Goal: Information Seeking & Learning: Learn about a topic

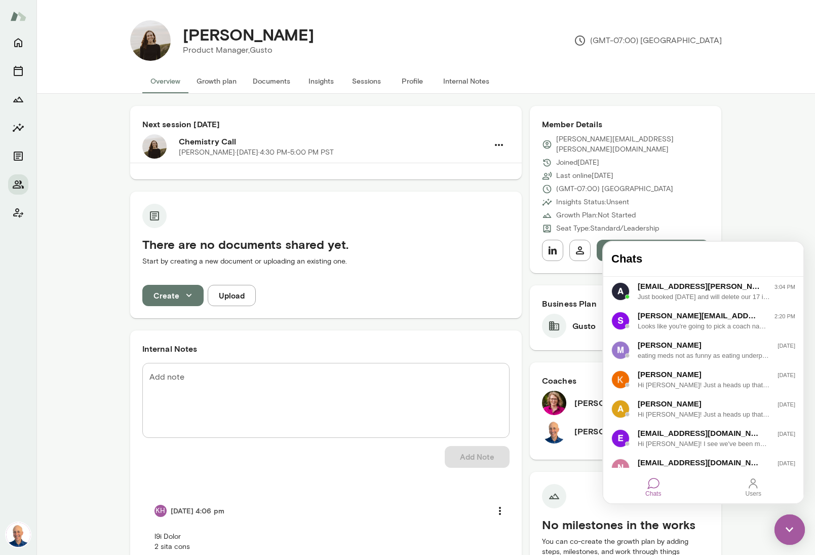
scroll to position [108, 0]
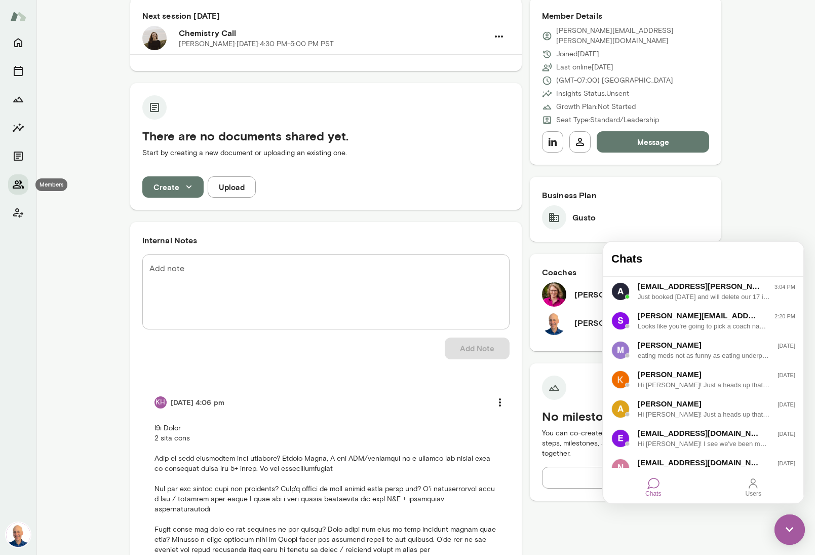
click at [18, 185] on icon "Members" at bounding box center [18, 184] width 12 height 12
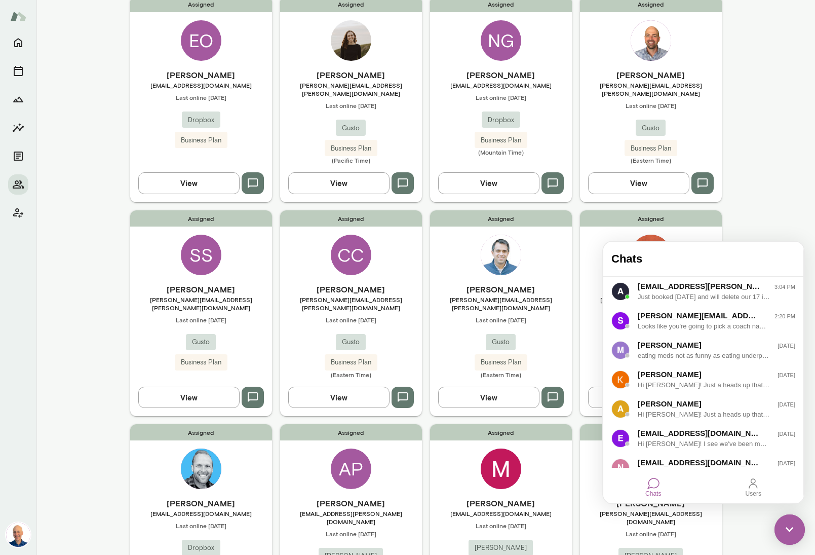
click at [786, 532] on img at bounding box center [790, 529] width 30 height 30
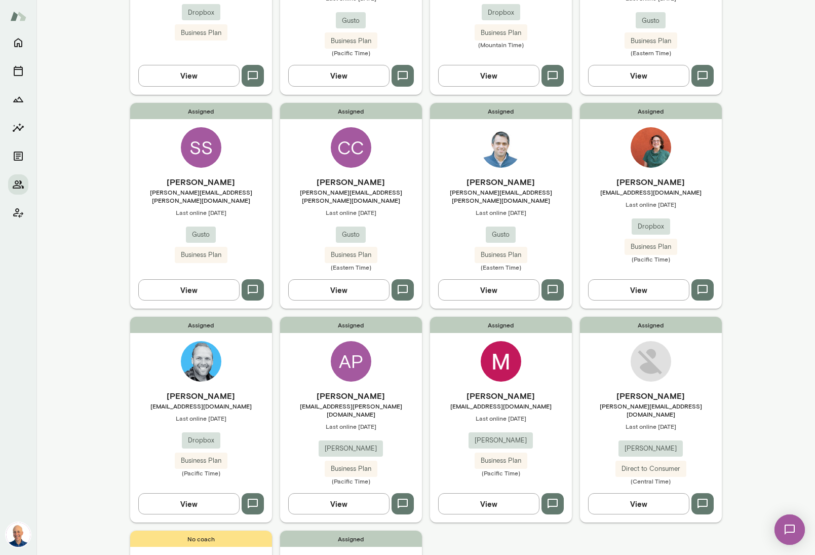
scroll to position [214, 0]
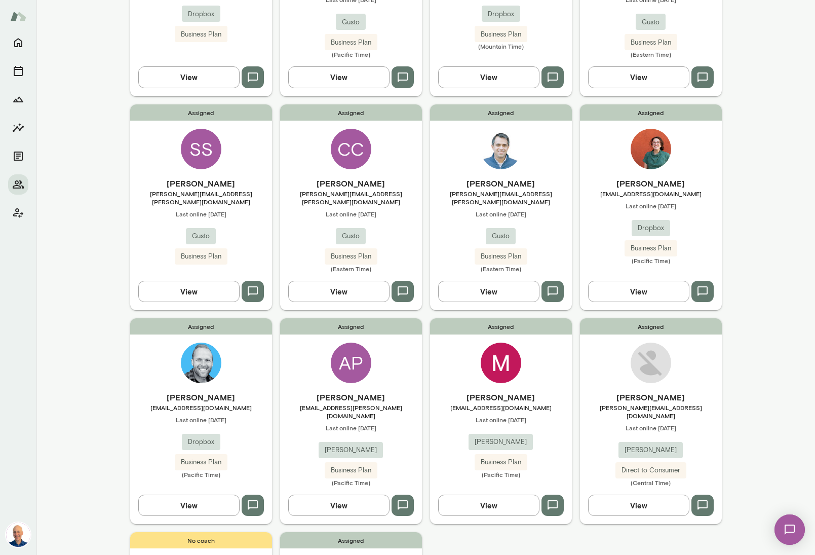
click at [392, 147] on div "Assigned CC [PERSON_NAME] [PERSON_NAME][EMAIL_ADDRESS][PERSON_NAME][DOMAIN_NAME…" at bounding box center [351, 207] width 142 height 206
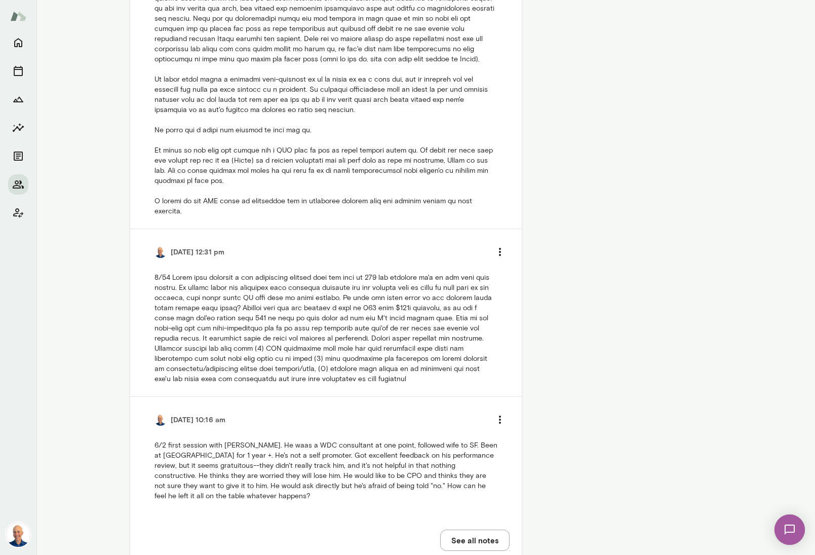
scroll to position [661, 0]
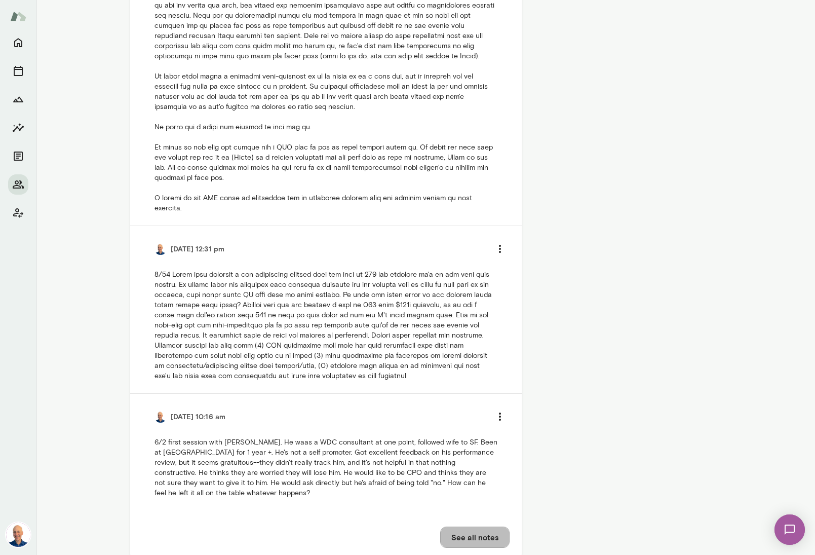
click at [472, 527] on button "See all notes" at bounding box center [474, 537] width 69 height 21
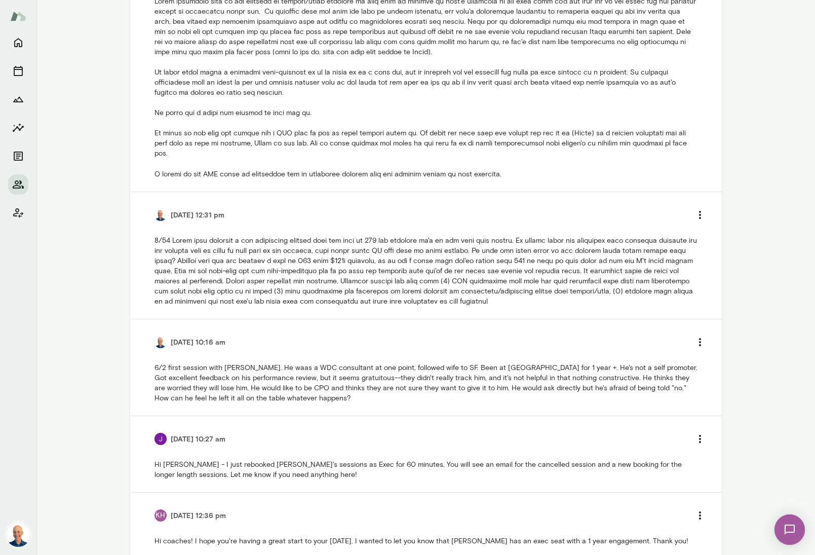
scroll to position [263, 0]
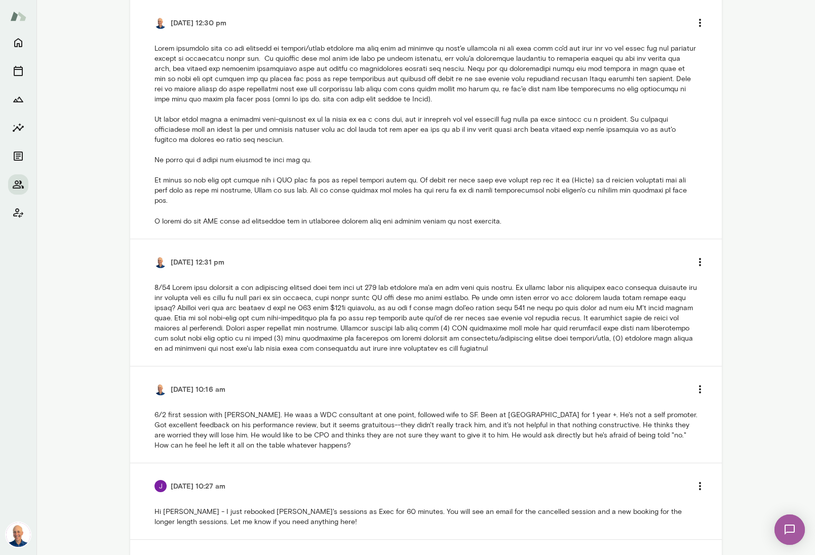
click at [155, 47] on p at bounding box center [426, 135] width 543 height 182
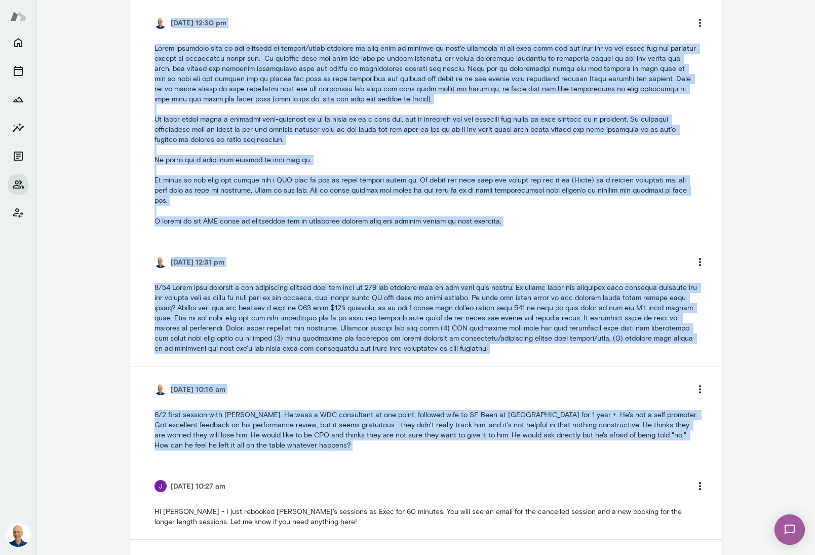
drag, startPoint x: 170, startPoint y: 22, endPoint x: 370, endPoint y: 446, distance: 468.4
click at [367, 457] on ul "[DATE] 12:30 pm [DATE] 12:31 pm [DATE] 10:16 am 6/2 first session with [PERSON_…" at bounding box center [426, 422] width 568 height 844
copy ul "[DATE] 12:30 pm [PERSON_NAME] described some of the pressure of wanting/being e…"
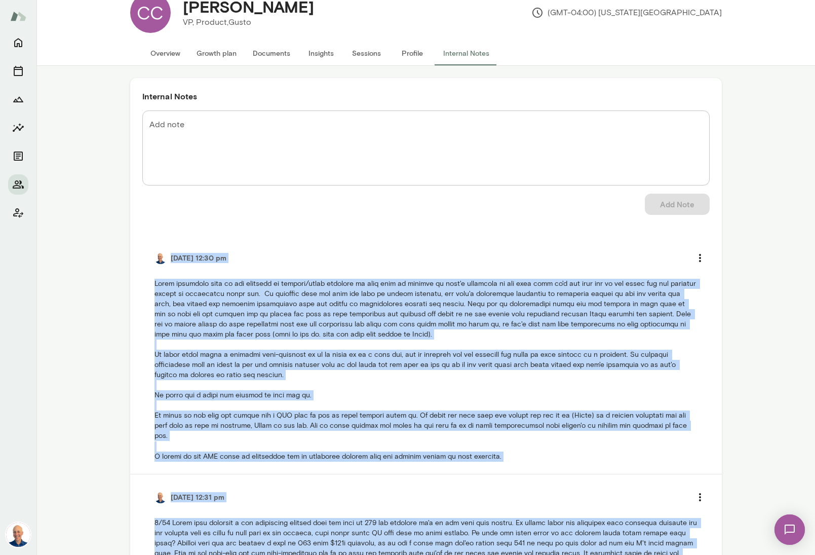
scroll to position [0, 0]
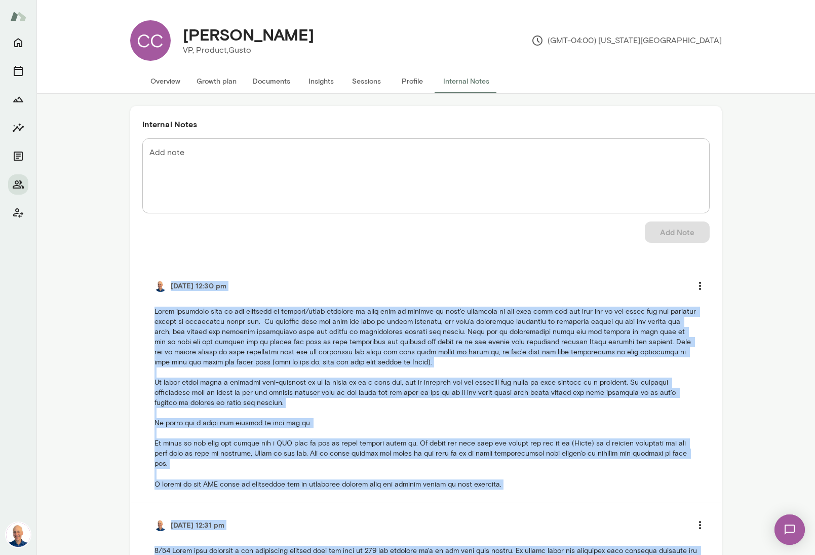
click at [227, 82] on button "Growth plan" at bounding box center [217, 81] width 56 height 24
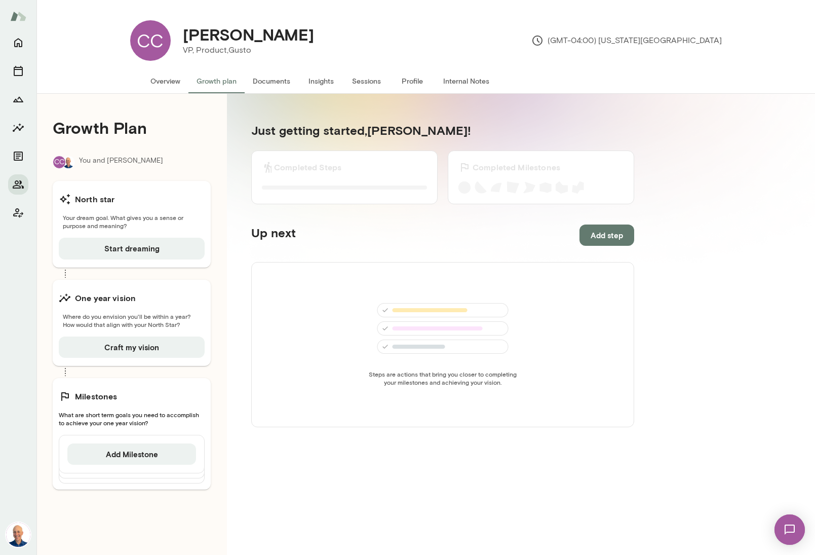
click at [168, 87] on button "Overview" at bounding box center [165, 81] width 46 height 24
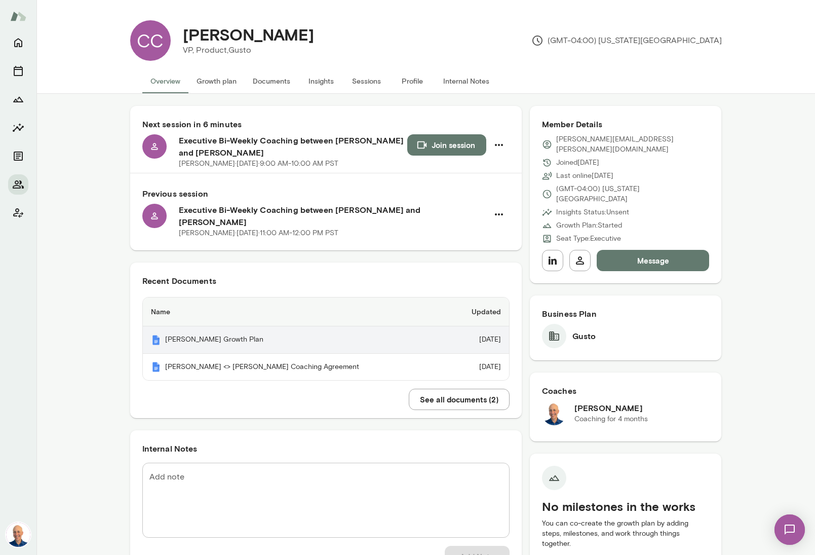
click at [256, 330] on th "[PERSON_NAME] Growth Plan" at bounding box center [295, 339] width 305 height 27
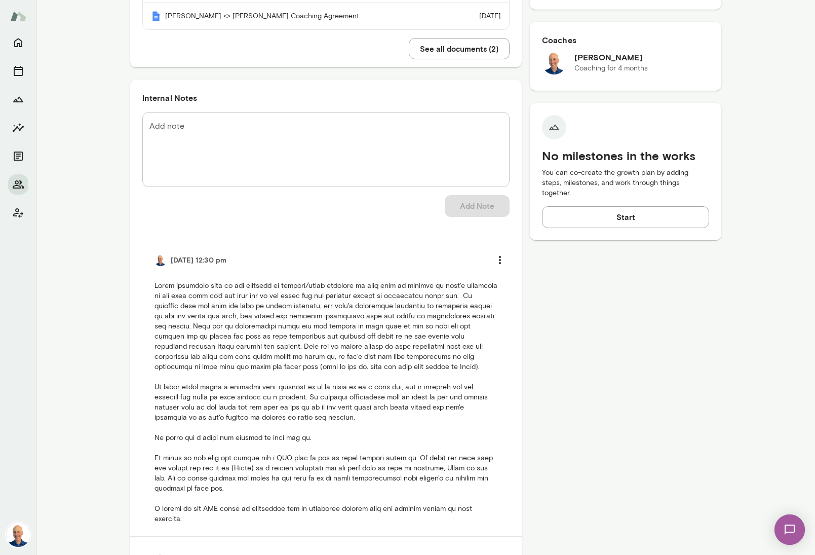
scroll to position [376, 0]
